Goal: Information Seeking & Learning: Learn about a topic

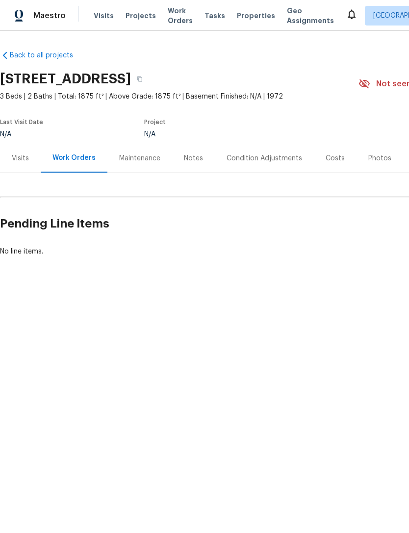
click at [236, 25] on div "Maestro Visits Projects Work Orders Tasks Properties Geo Assignments [GEOGRAPHI…" at bounding box center [204, 15] width 409 height 31
click at [240, 19] on span "Properties" at bounding box center [256, 16] width 38 height 10
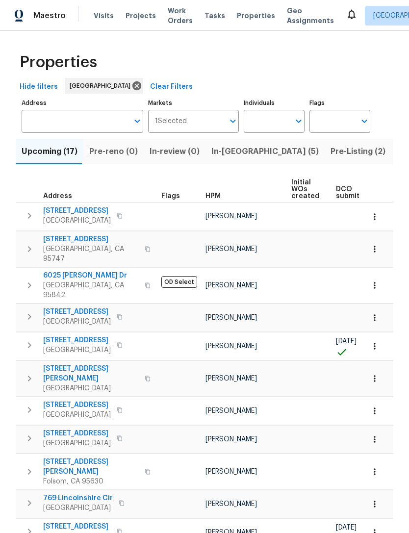
click at [278, 127] on input "Individuals" at bounding box center [267, 121] width 46 height 23
type input "marco"
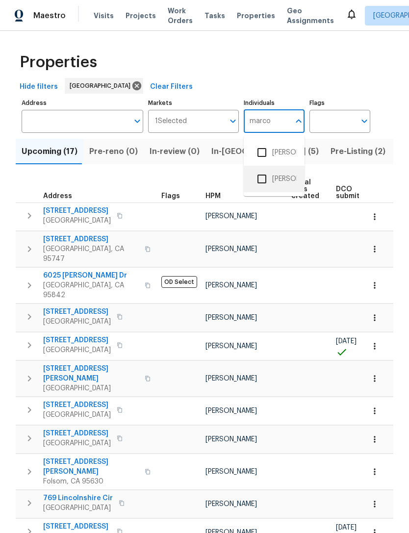
click at [281, 183] on li "[PERSON_NAME]" at bounding box center [273, 179] width 45 height 21
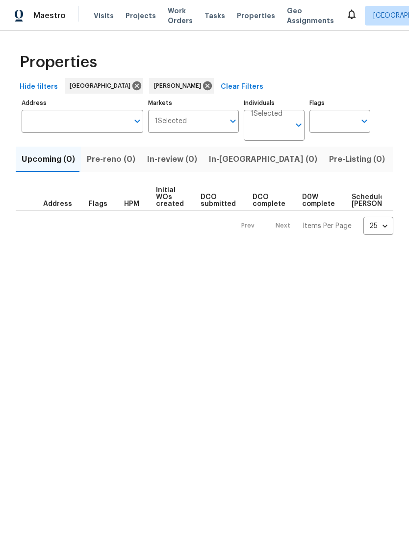
click at [290, 128] on input "Individuals" at bounding box center [269, 129] width 39 height 23
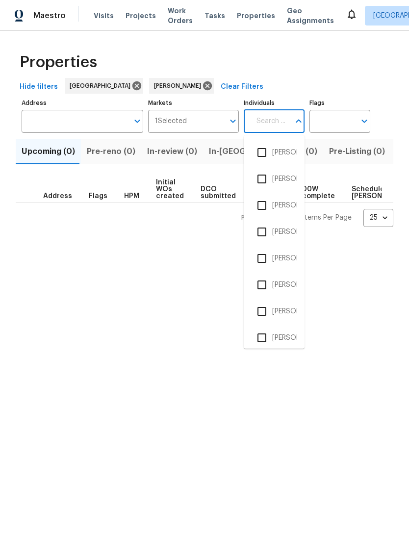
click at [171, 243] on html "Maestro Visits Projects Work Orders Tasks Properties Geo Assignments Sacramento…" at bounding box center [204, 121] width 409 height 243
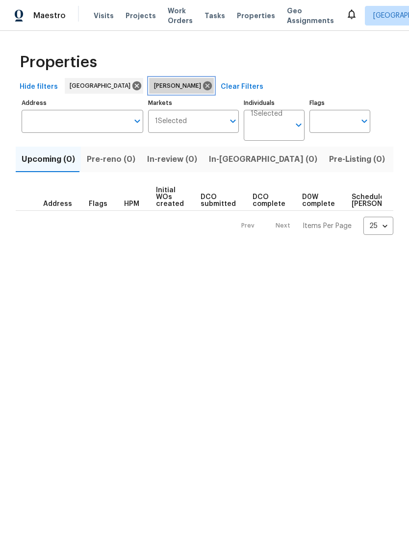
click at [202, 89] on icon at bounding box center [207, 85] width 11 height 11
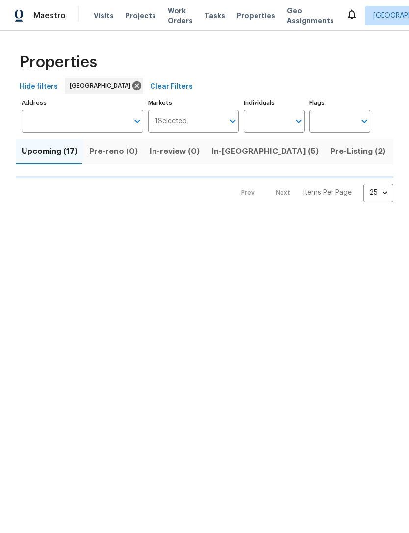
click at [271, 124] on input "Individuals" at bounding box center [267, 121] width 46 height 23
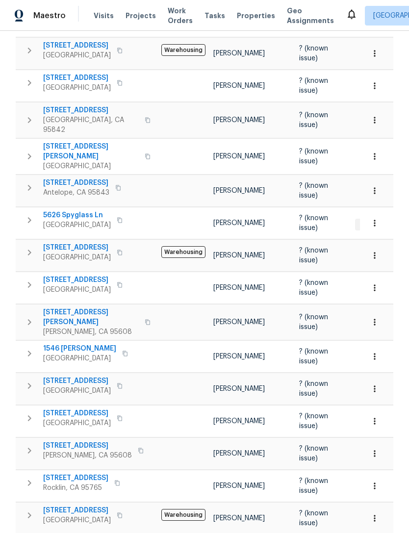
scroll to position [274, 0]
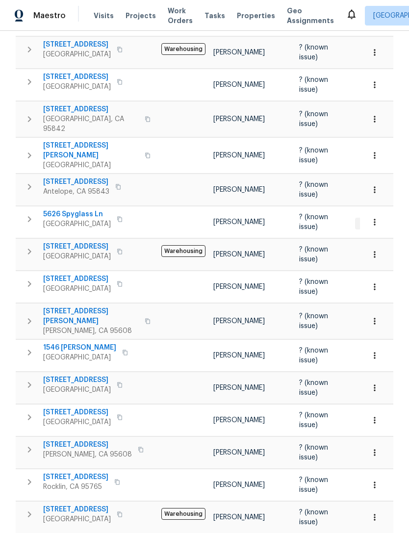
click at [33, 306] on button "button" at bounding box center [30, 320] width 20 height 29
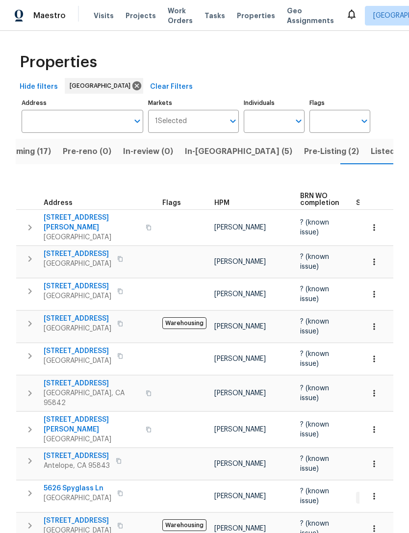
scroll to position [0, 0]
click at [370, 156] on span "Listed (28)" at bounding box center [391, 152] width 42 height 14
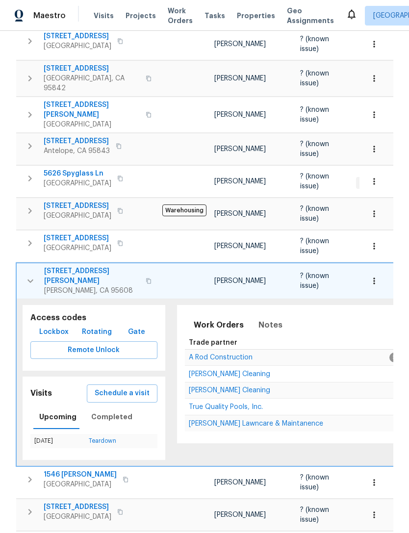
scroll to position [315, 0]
click at [33, 275] on icon "button" at bounding box center [31, 281] width 12 height 12
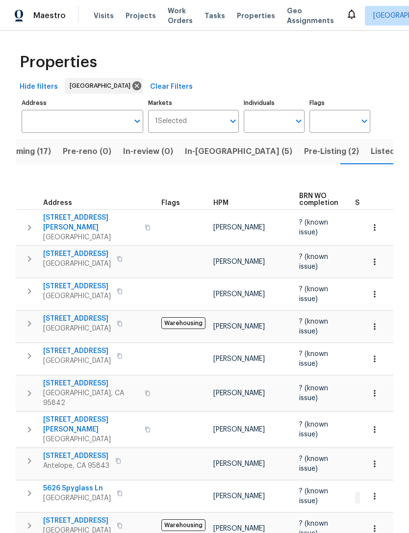
scroll to position [0, 0]
click at [370, 154] on span "Listed (28)" at bounding box center [391, 152] width 42 height 14
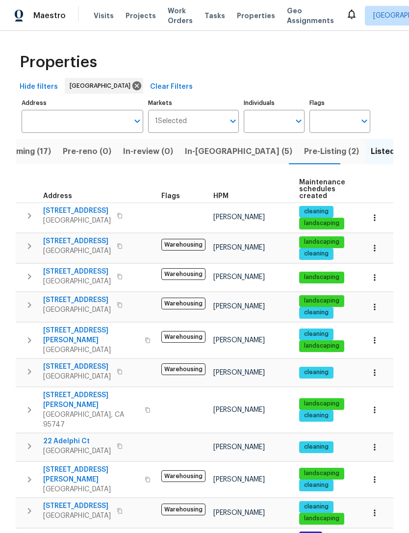
click at [279, 123] on input "Individuals" at bounding box center [267, 121] width 46 height 23
type input "R"
type input "toni"
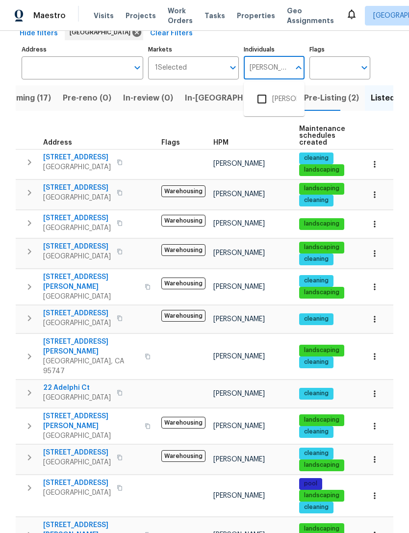
scroll to position [60, 0]
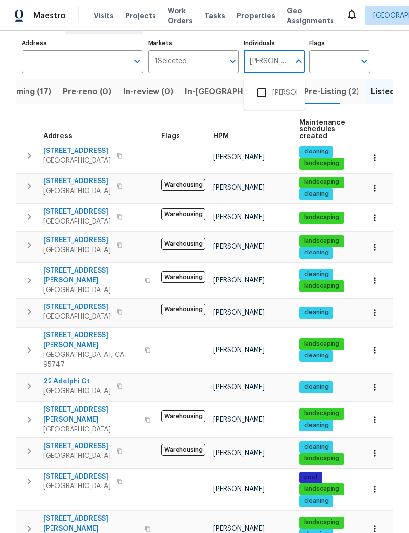
click at [269, 102] on input "checkbox" at bounding box center [261, 92] width 21 height 21
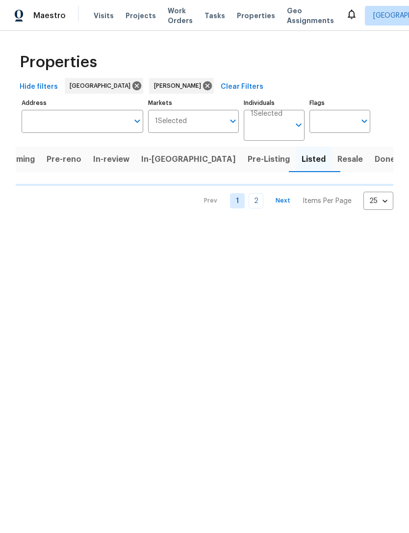
scroll to position [0, 9]
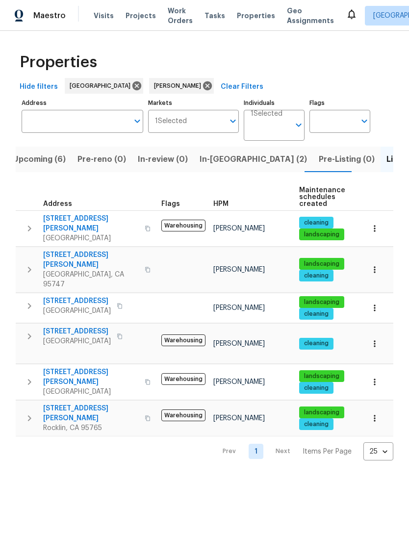
click at [39, 169] on button "Upcoming (6)" at bounding box center [39, 159] width 65 height 25
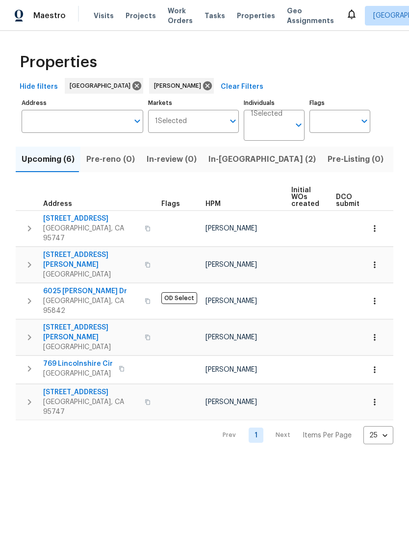
click at [28, 226] on icon "button" at bounding box center [29, 228] width 3 height 6
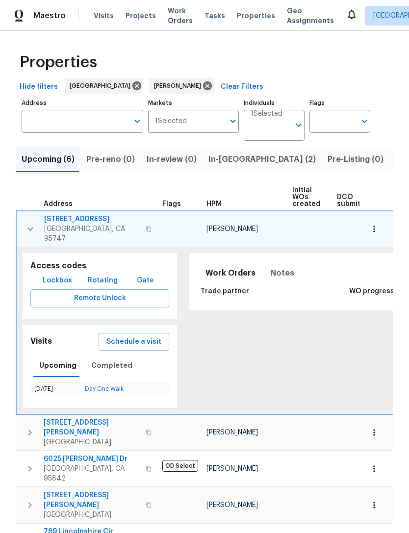
click at [75, 215] on span "5080 Cloud Burst Way" at bounding box center [92, 219] width 96 height 10
click at [29, 223] on icon "button" at bounding box center [31, 229] width 12 height 12
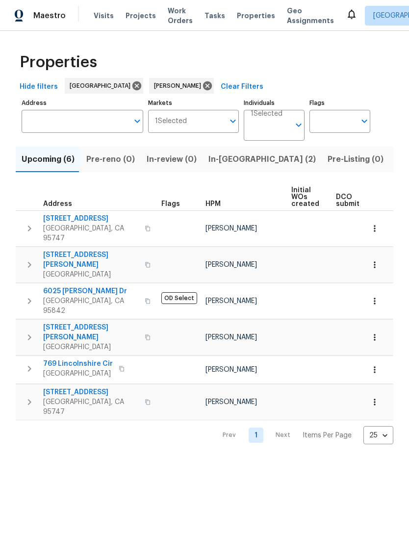
click at [28, 295] on icon "button" at bounding box center [30, 301] width 12 height 12
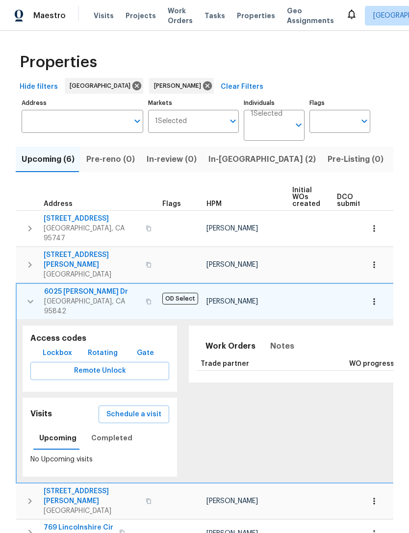
click at [57, 296] on span "Sacramento, CA 95842" at bounding box center [92, 306] width 96 height 20
click at [26, 296] on icon "button" at bounding box center [31, 302] width 12 height 12
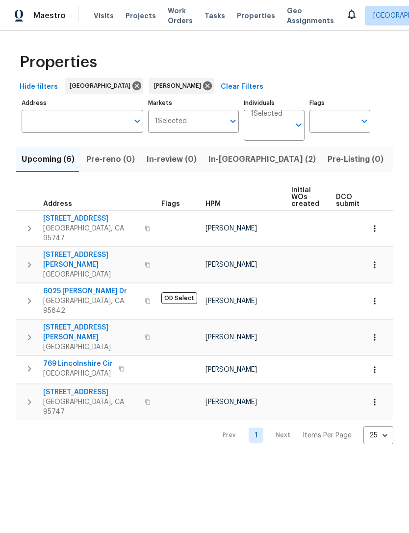
click at [32, 396] on icon "button" at bounding box center [30, 402] width 12 height 12
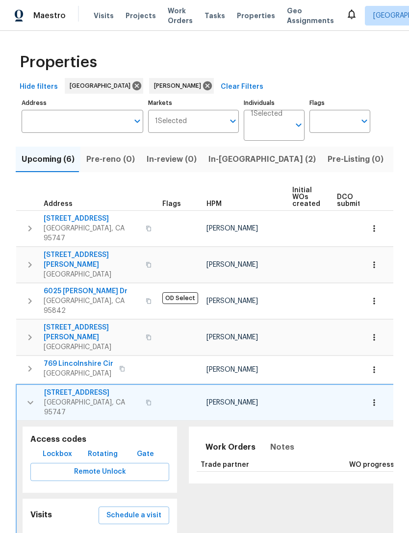
click at [67, 388] on span "7001 Nobleboro Way" at bounding box center [92, 393] width 96 height 10
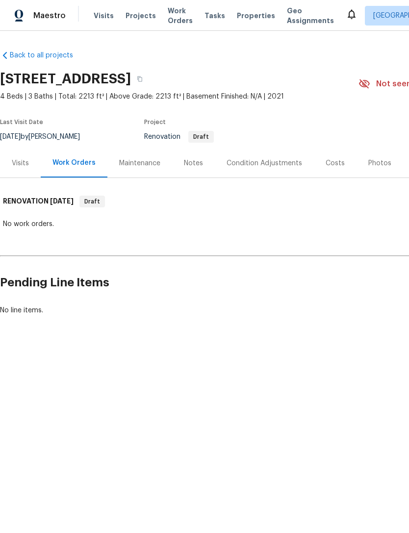
click at [262, 150] on div "Condition Adjustments" at bounding box center [264, 162] width 99 height 29
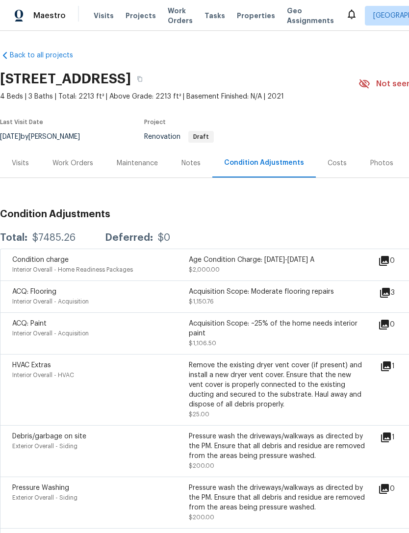
click at [26, 156] on div "Visits" at bounding box center [20, 162] width 41 height 29
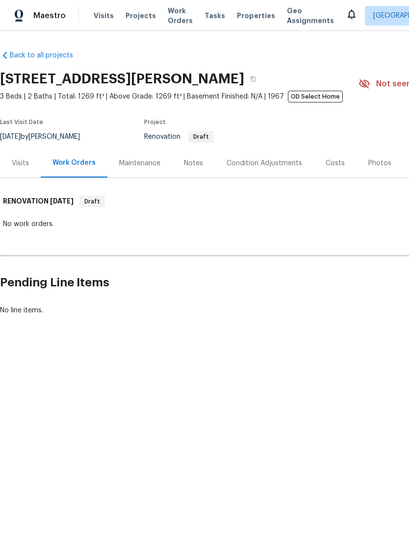
click at [20, 162] on div "Visits" at bounding box center [20, 163] width 17 height 10
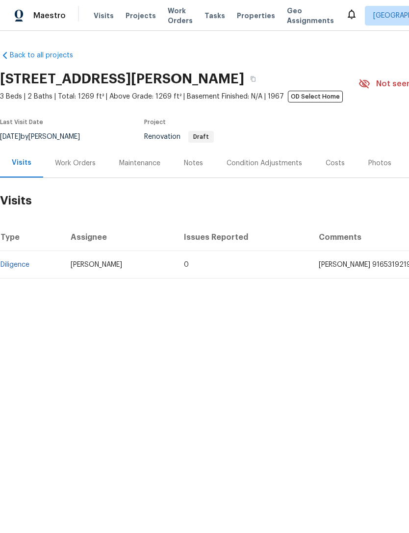
click at [333, 164] on div "Costs" at bounding box center [334, 163] width 19 height 10
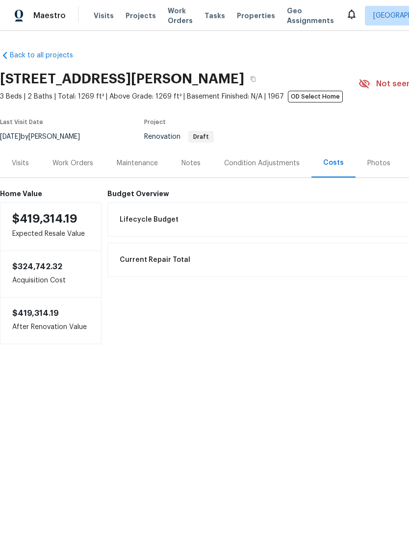
click at [201, 162] on div "Notes" at bounding box center [191, 162] width 43 height 29
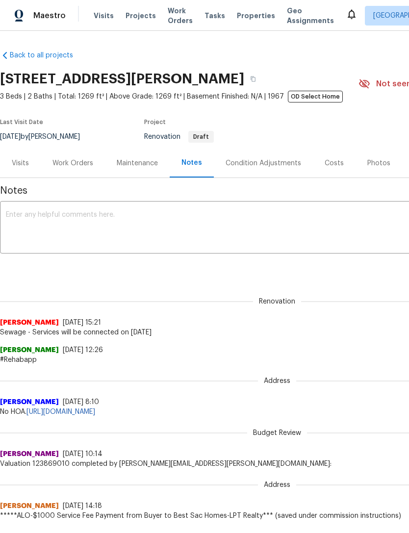
click at [27, 162] on div "Visits" at bounding box center [20, 163] width 17 height 10
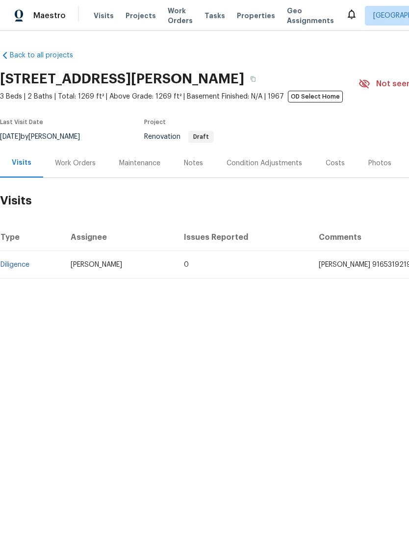
click at [17, 267] on link "Diligence" at bounding box center [14, 264] width 29 height 7
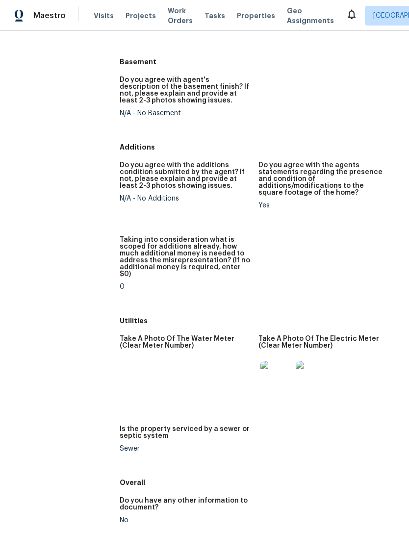
scroll to position [1335, 0]
click at [310, 361] on img at bounding box center [311, 376] width 31 height 31
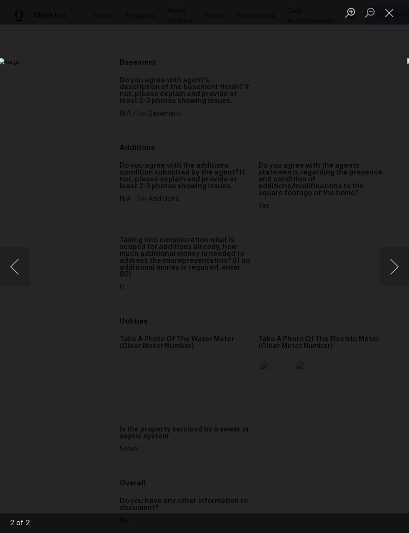
click at [387, 10] on button "Close lightbox" at bounding box center [389, 12] width 20 height 17
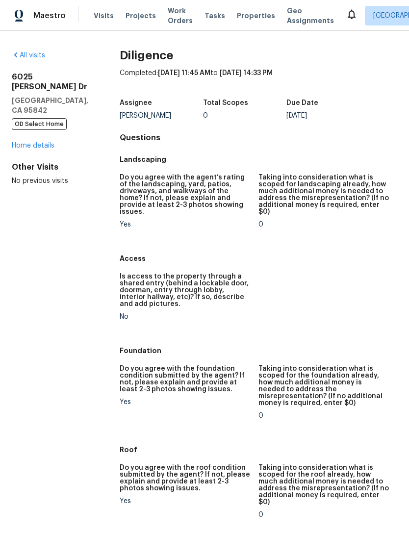
scroll to position [0, 0]
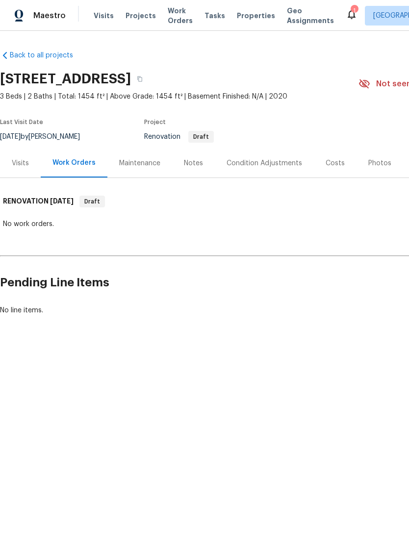
click at [256, 162] on div "Condition Adjustments" at bounding box center [263, 163] width 75 height 10
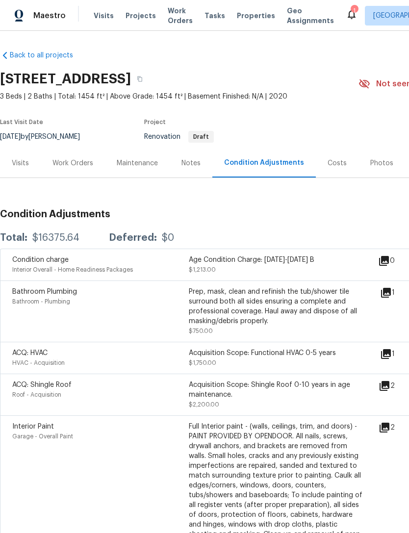
click at [20, 162] on div "Visits" at bounding box center [20, 163] width 17 height 10
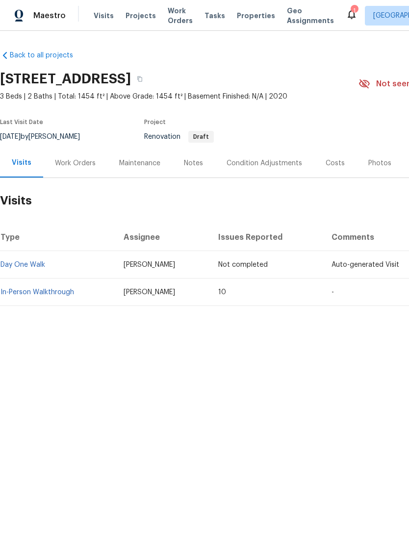
click at [47, 290] on link "In-Person Walkthrough" at bounding box center [37, 292] width 74 height 7
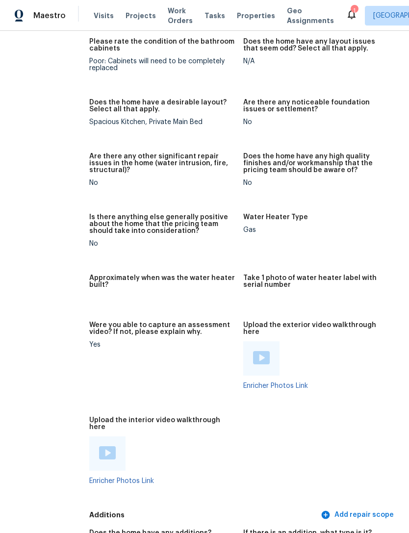
scroll to position [1615, 30]
